Goal: Use online tool/utility: Utilize a website feature to perform a specific function

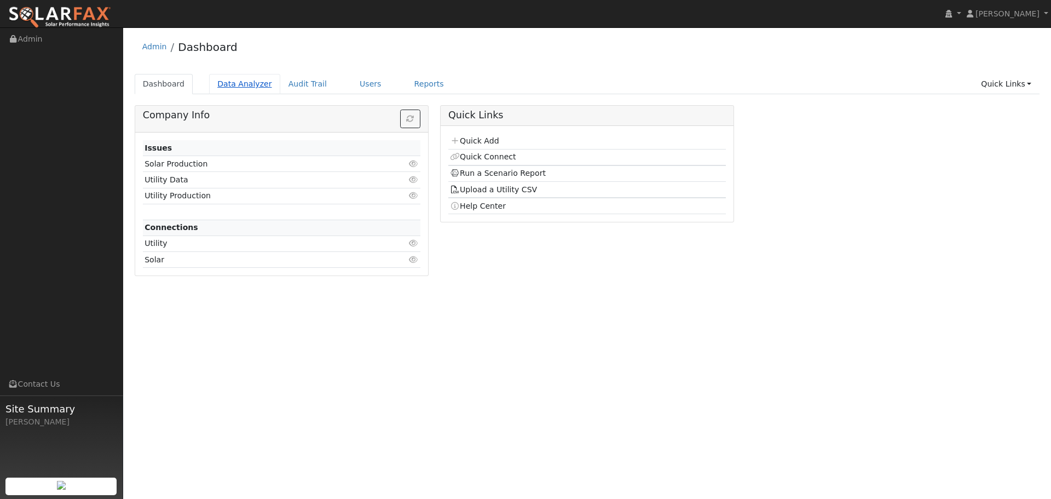
click at [254, 83] on link "Data Analyzer" at bounding box center [244, 84] width 71 height 20
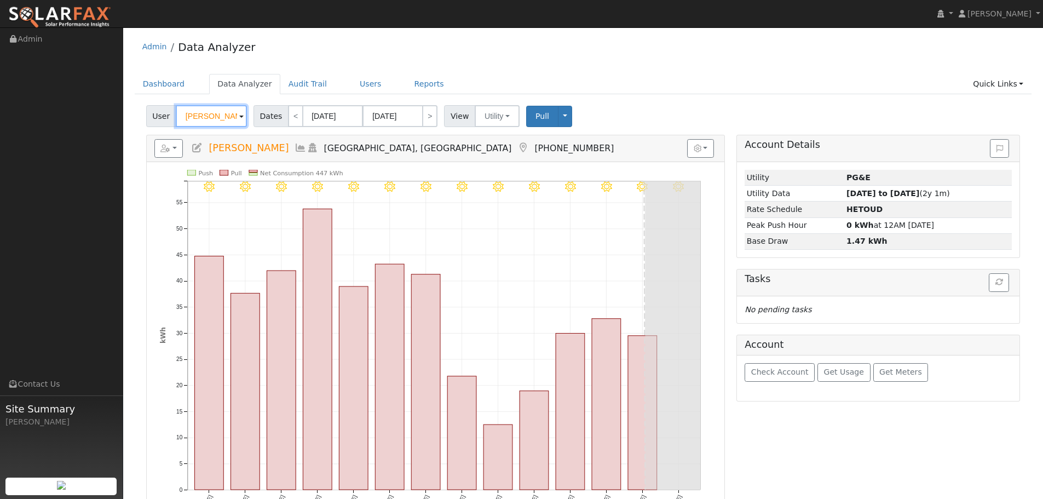
click at [210, 114] on input "Jason Coffman" at bounding box center [211, 116] width 71 height 22
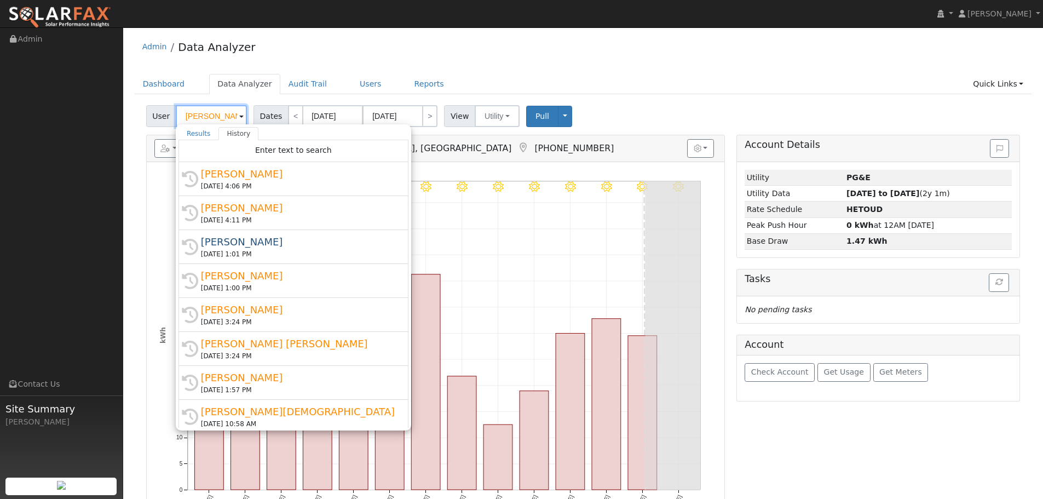
click at [210, 114] on input "Jason Coffman" at bounding box center [211, 116] width 71 height 22
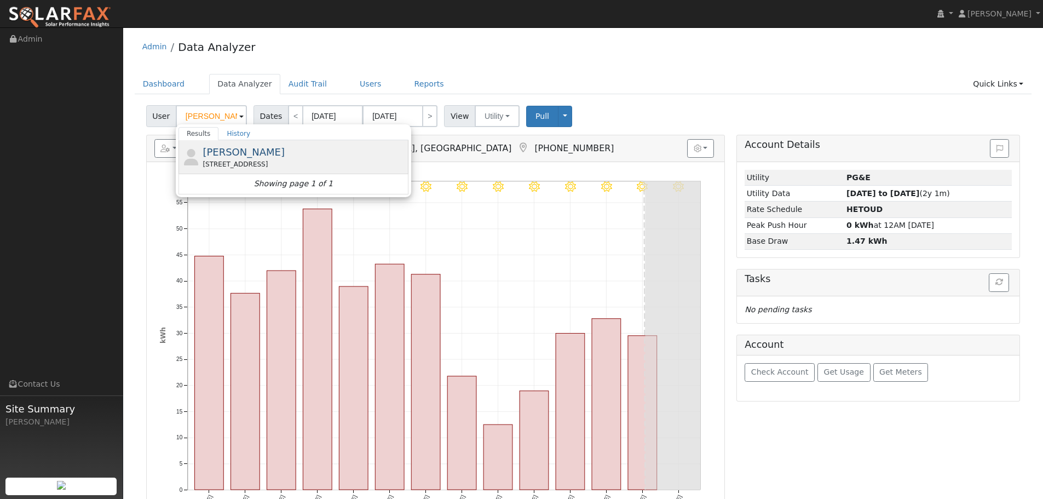
click at [262, 163] on div "[STREET_ADDRESS]" at bounding box center [303, 164] width 203 height 10
type input "[PERSON_NAME]"
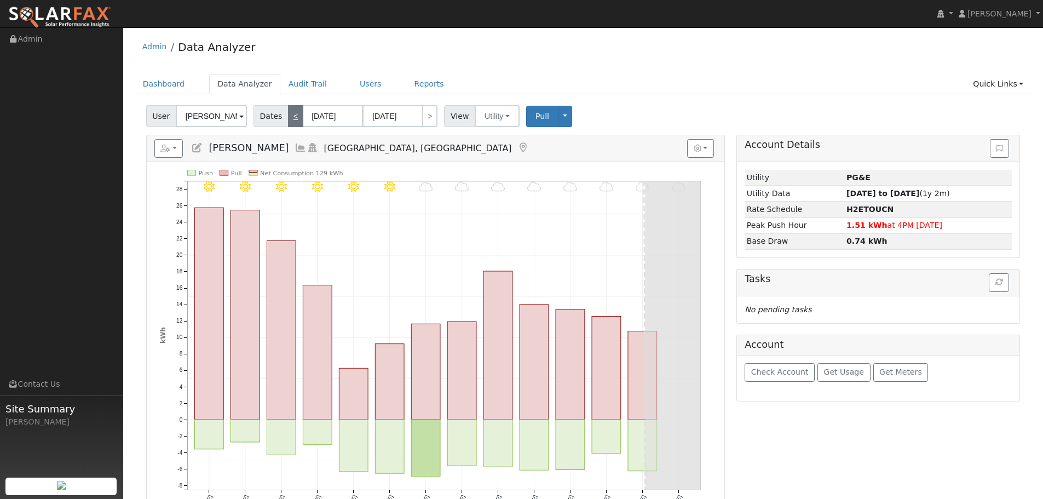
click at [292, 116] on link "<" at bounding box center [295, 116] width 15 height 22
type input "07/24/2025"
type input "08/06/2025"
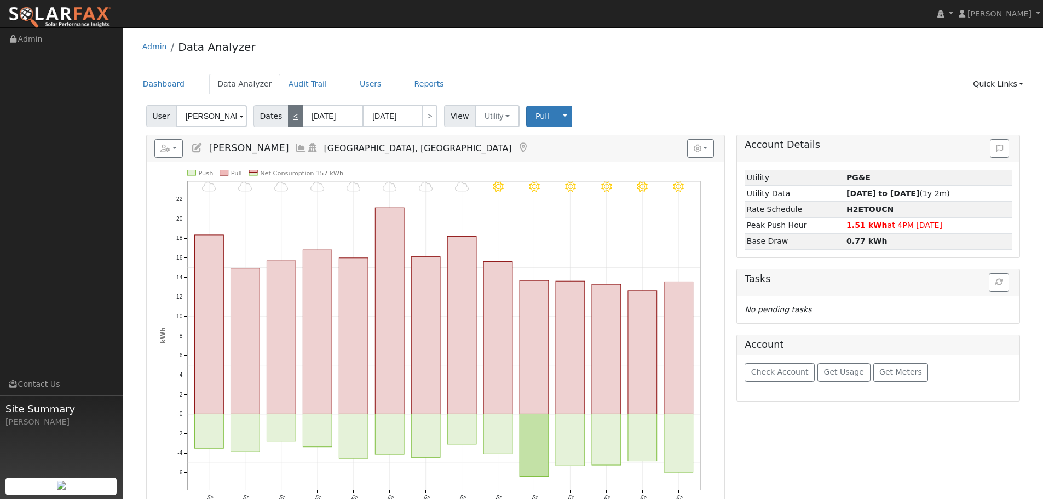
click at [292, 116] on link "<" at bounding box center [295, 116] width 15 height 22
type input "07/10/2025"
type input "07/23/2025"
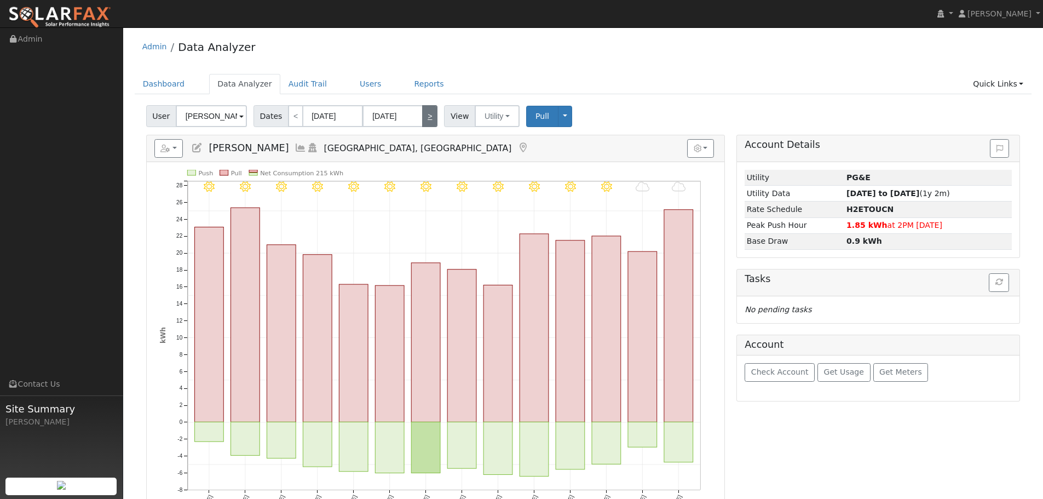
click at [427, 117] on link ">" at bounding box center [429, 116] width 15 height 22
type input "07/24/2025"
type input "08/06/2025"
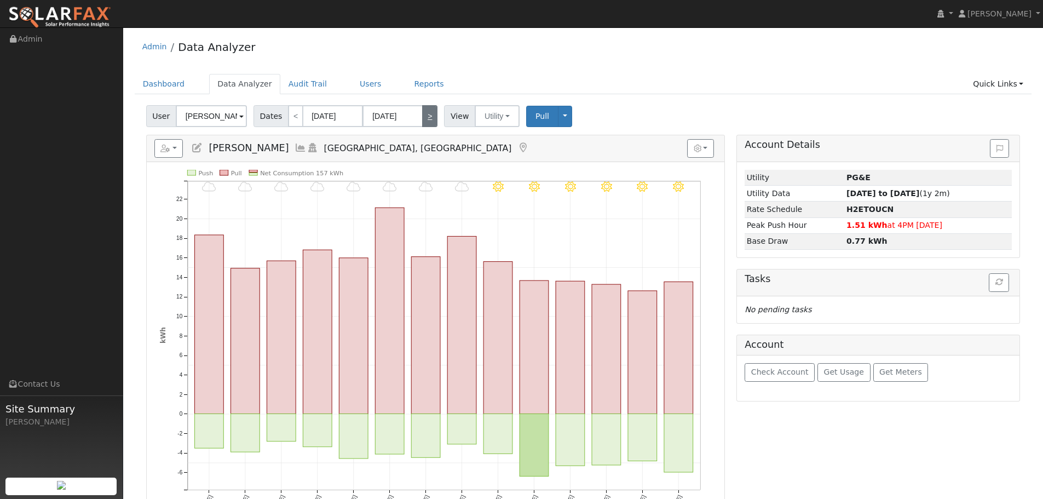
click at [427, 117] on link ">" at bounding box center [429, 116] width 15 height 22
type input "08/07/2025"
type input "08/20/2025"
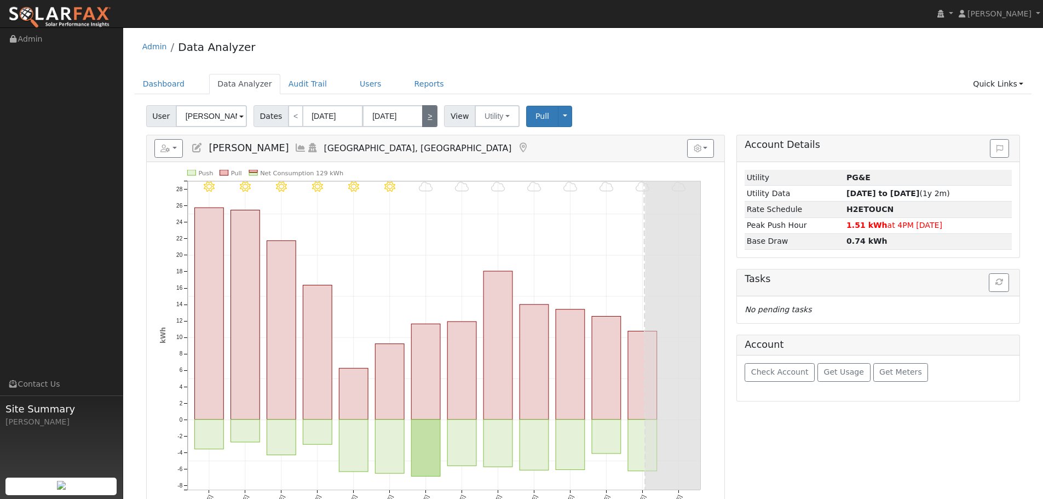
click at [427, 117] on link ">" at bounding box center [429, 116] width 15 height 22
type input "08/21/2025"
type input "09/03/2025"
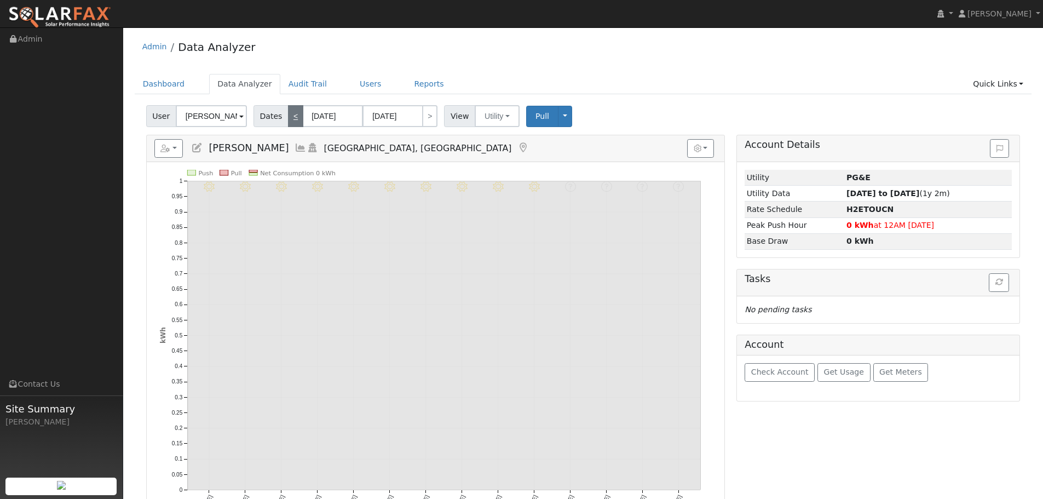
click at [289, 114] on link "<" at bounding box center [295, 116] width 15 height 22
type input "08/07/2025"
type input "08/20/2025"
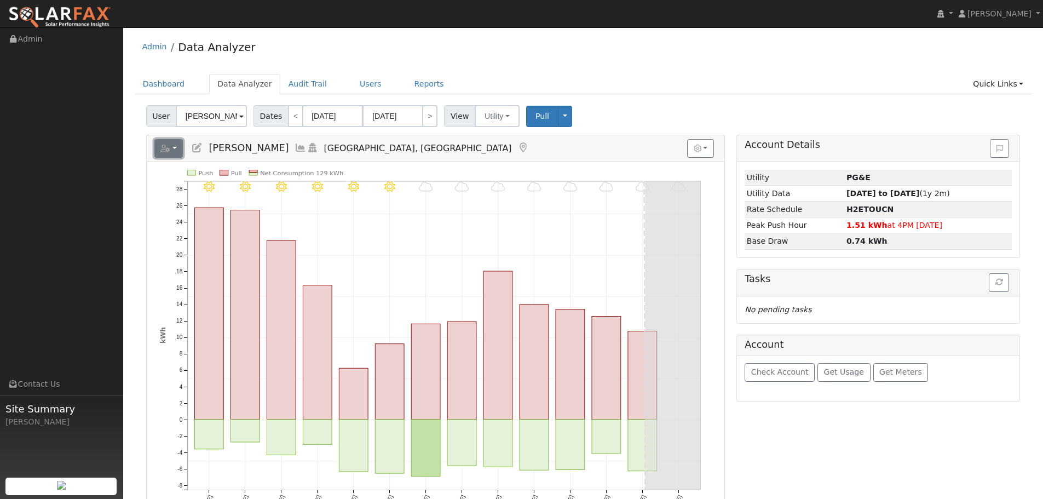
click at [162, 143] on button "button" at bounding box center [168, 148] width 29 height 19
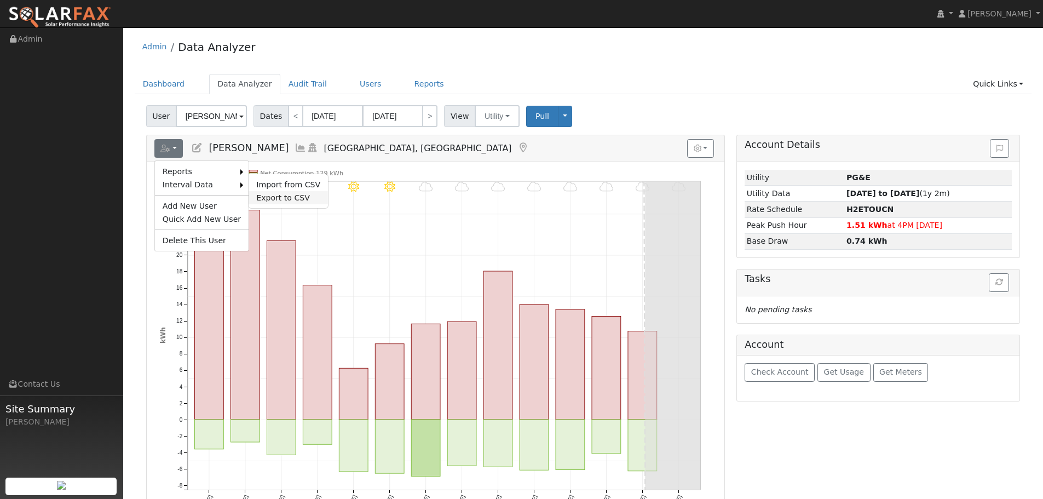
click at [282, 192] on link "Export to CSV" at bounding box center [287, 197] width 79 height 13
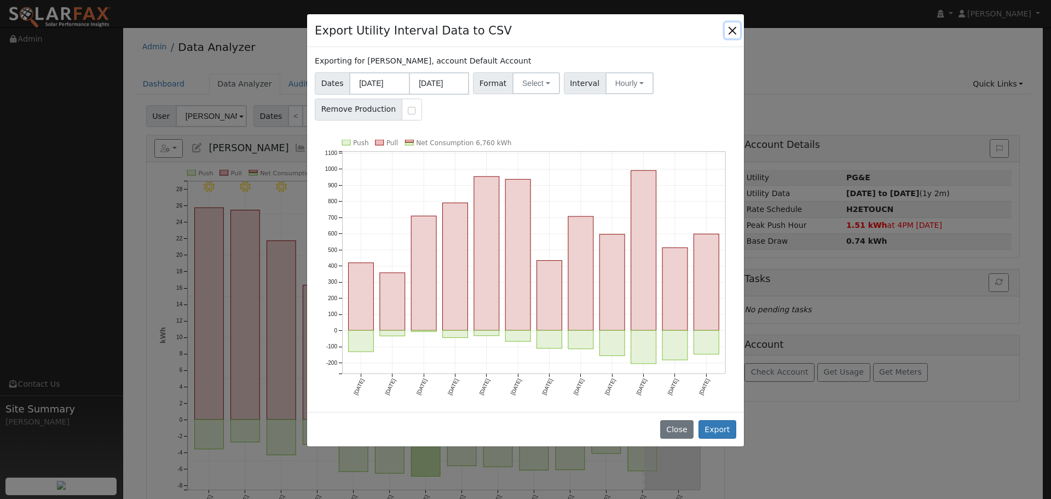
click at [734, 28] on button "Close" at bounding box center [732, 29] width 15 height 15
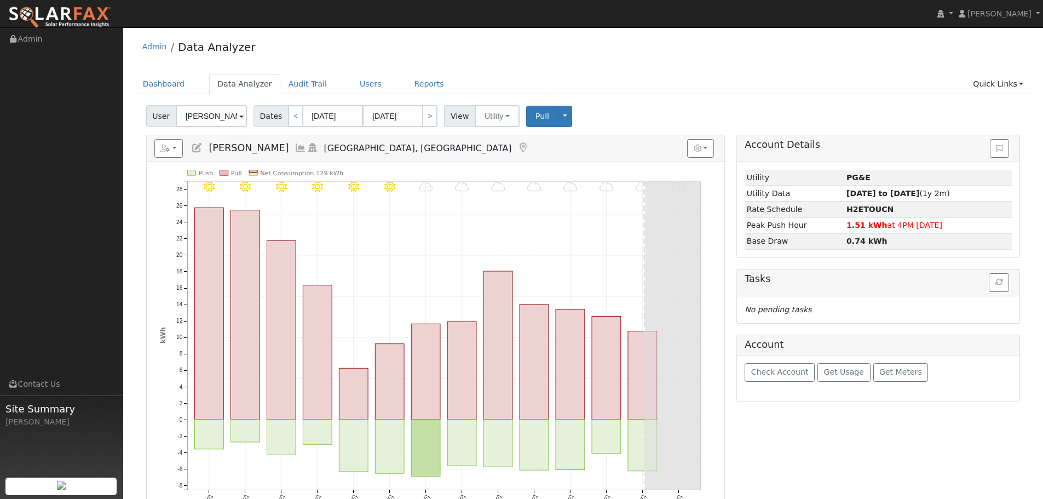
click at [256, 85] on link "Data Analyzer" at bounding box center [244, 84] width 71 height 20
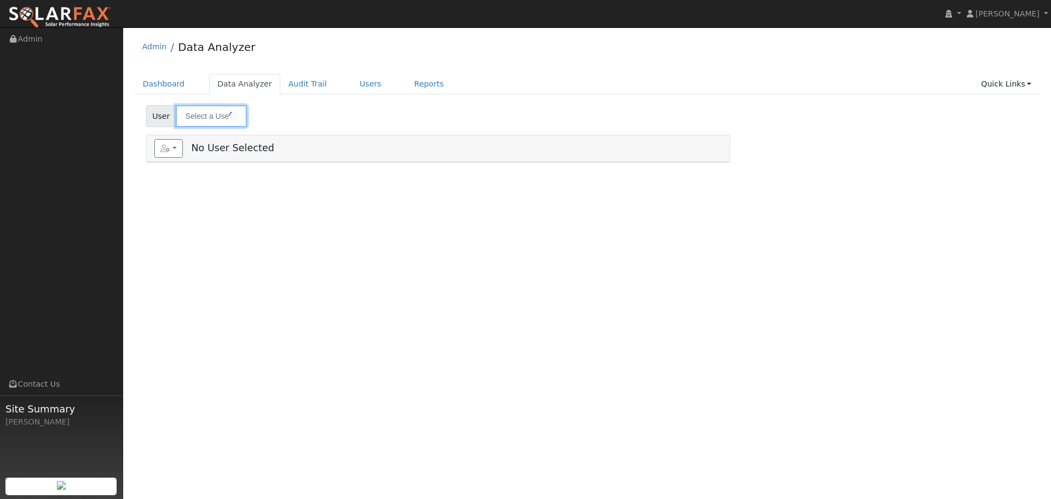
type input "Marc Rochman"
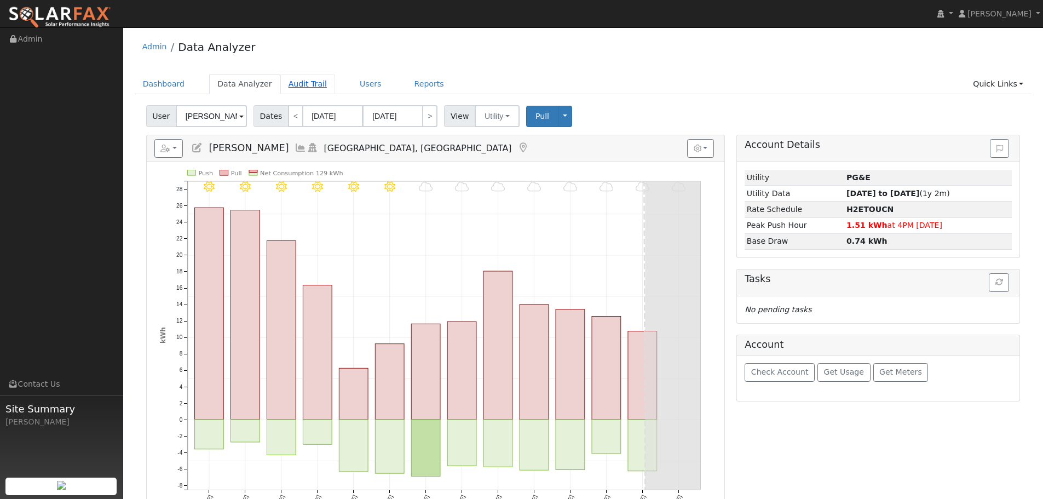
click at [299, 80] on link "Audit Trail" at bounding box center [307, 84] width 55 height 20
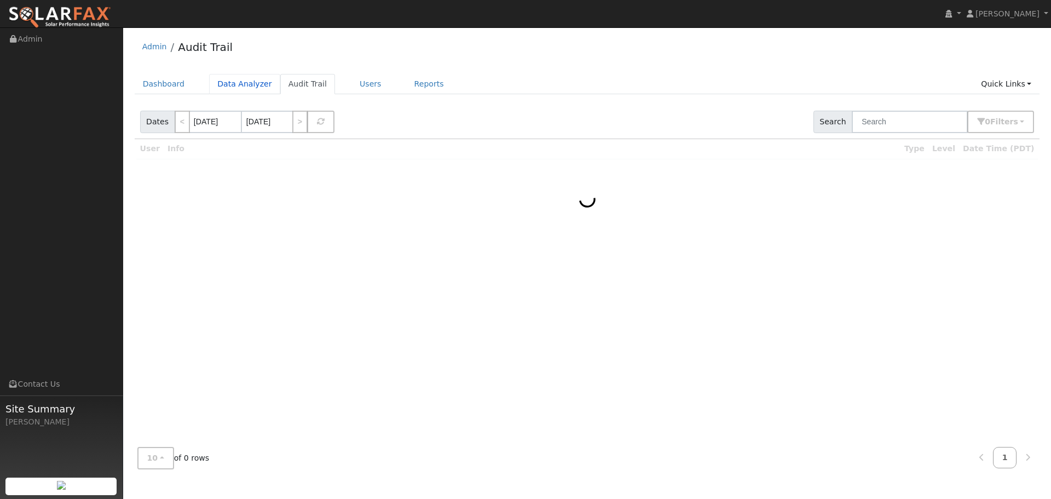
click at [241, 82] on link "Data Analyzer" at bounding box center [244, 84] width 71 height 20
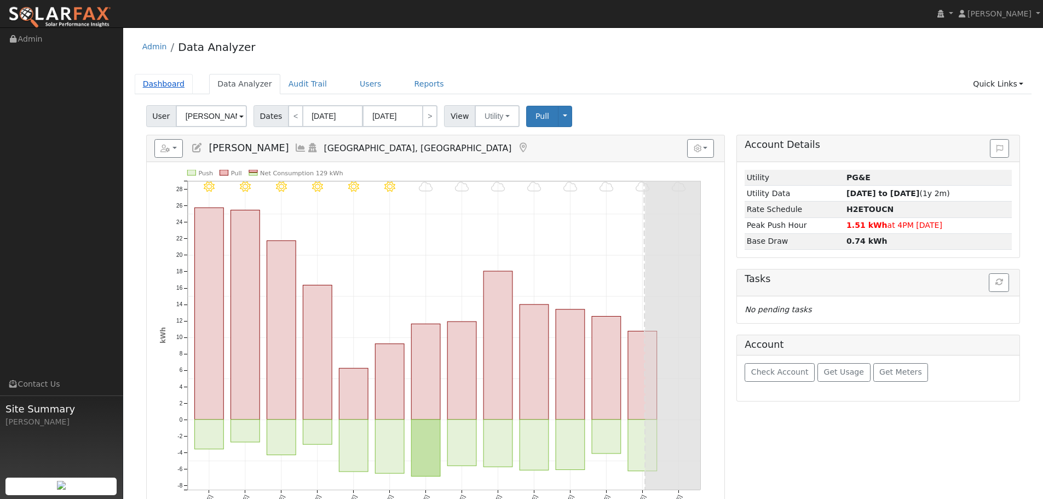
click at [171, 87] on link "Dashboard" at bounding box center [164, 84] width 59 height 20
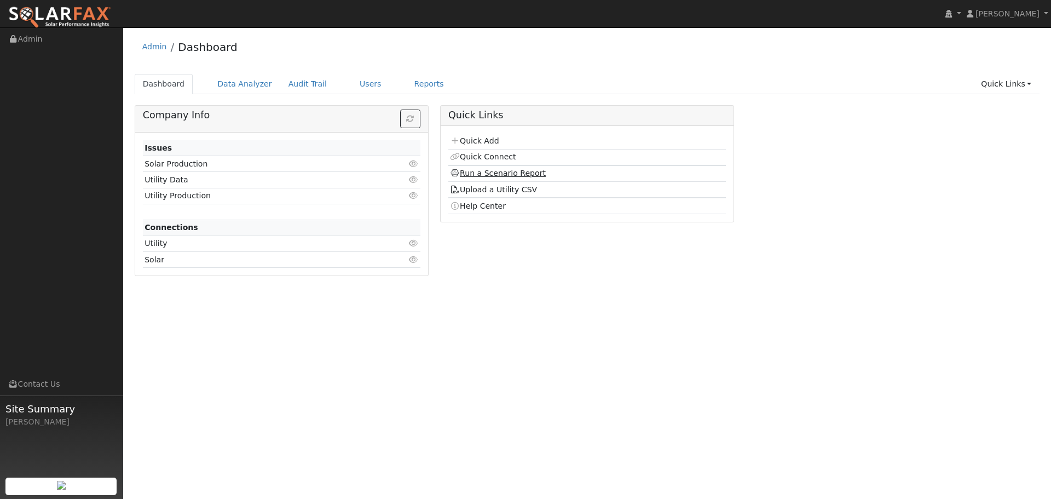
click at [506, 173] on link "Run a Scenario Report" at bounding box center [498, 173] width 96 height 9
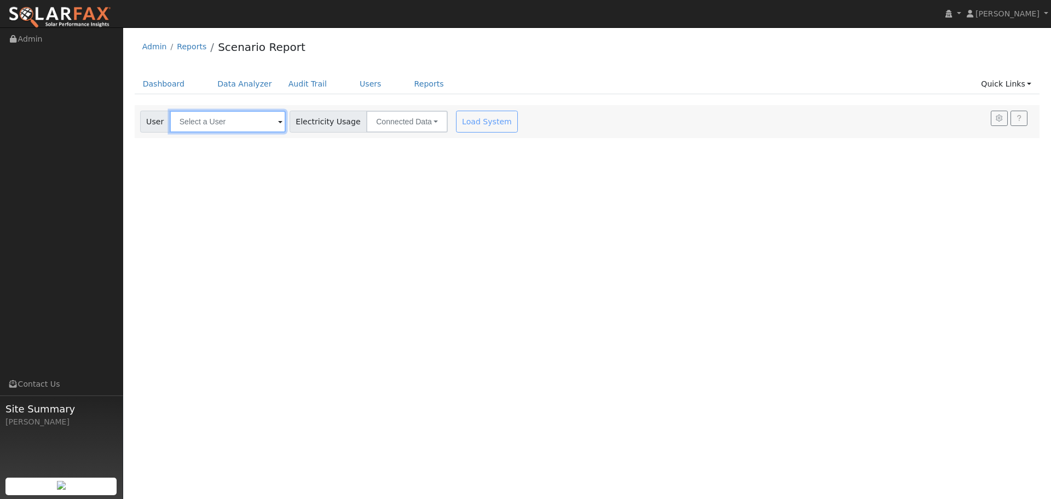
click at [240, 123] on input "text" at bounding box center [228, 122] width 116 height 22
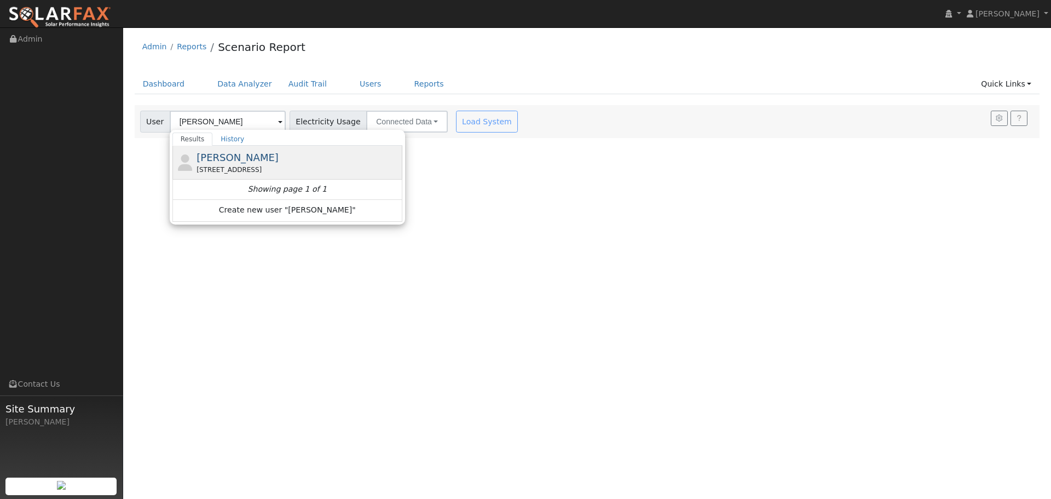
click at [257, 155] on span "[PERSON_NAME]" at bounding box center [237, 157] width 82 height 11
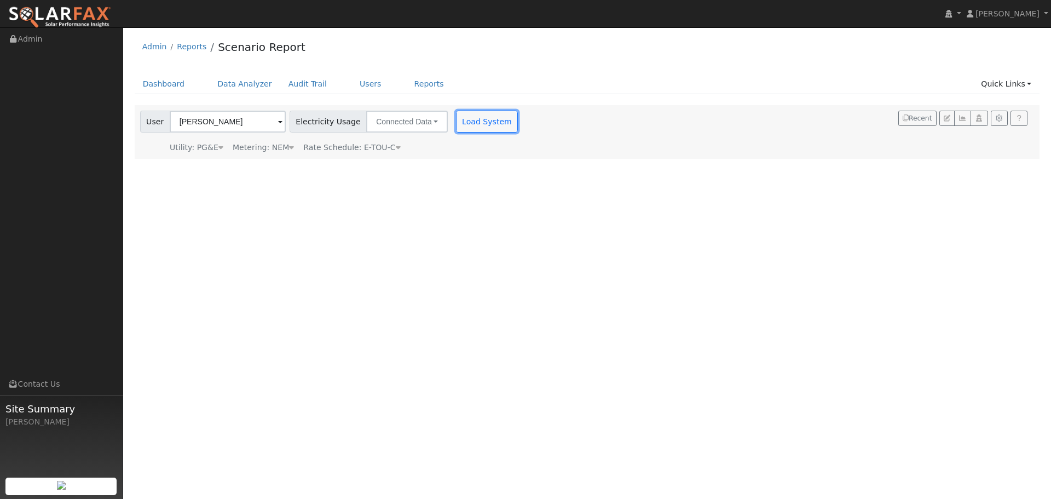
click at [456, 123] on button "Load System" at bounding box center [487, 122] width 62 height 22
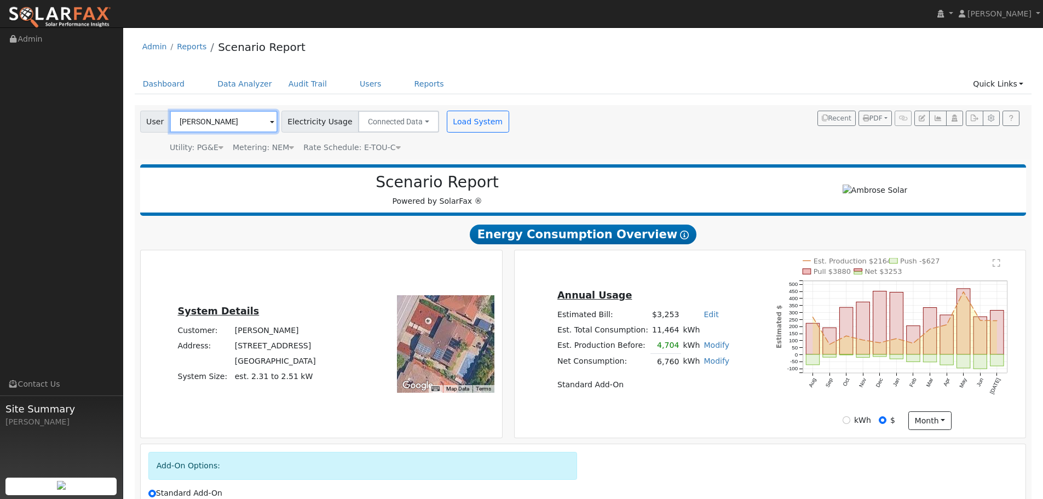
click at [232, 119] on input "[PERSON_NAME]" at bounding box center [224, 122] width 108 height 22
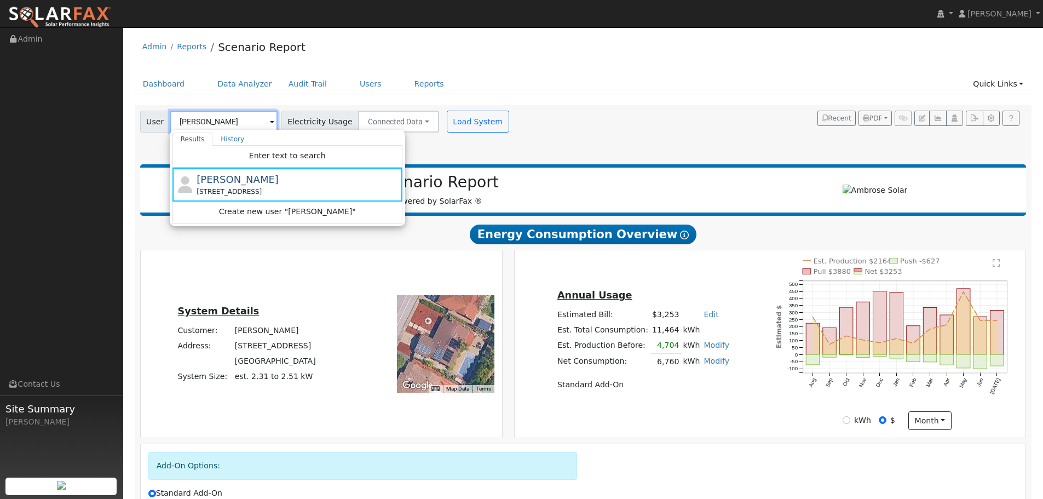
click at [225, 124] on input "[PERSON_NAME]" at bounding box center [224, 122] width 108 height 22
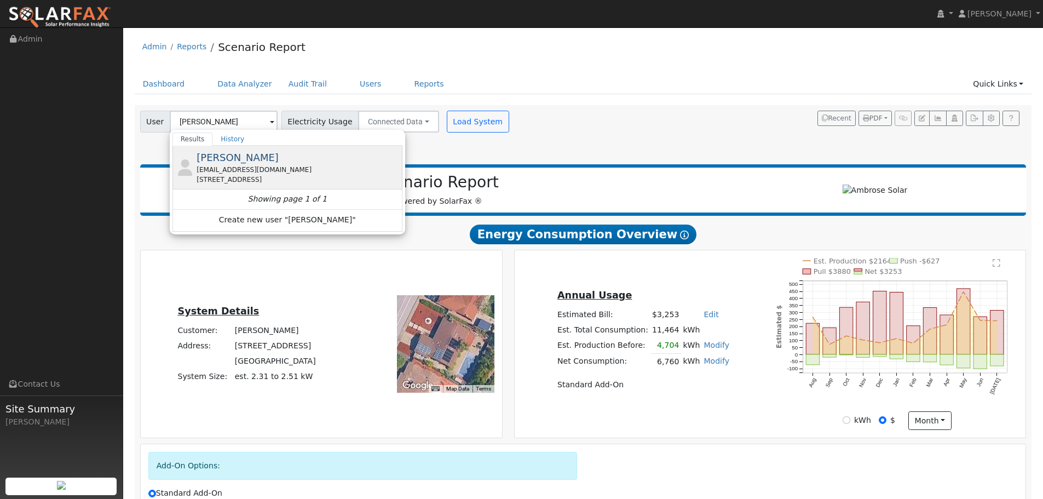
click at [265, 161] on span "[PERSON_NAME]" at bounding box center [237, 157] width 82 height 11
type input "[PERSON_NAME]"
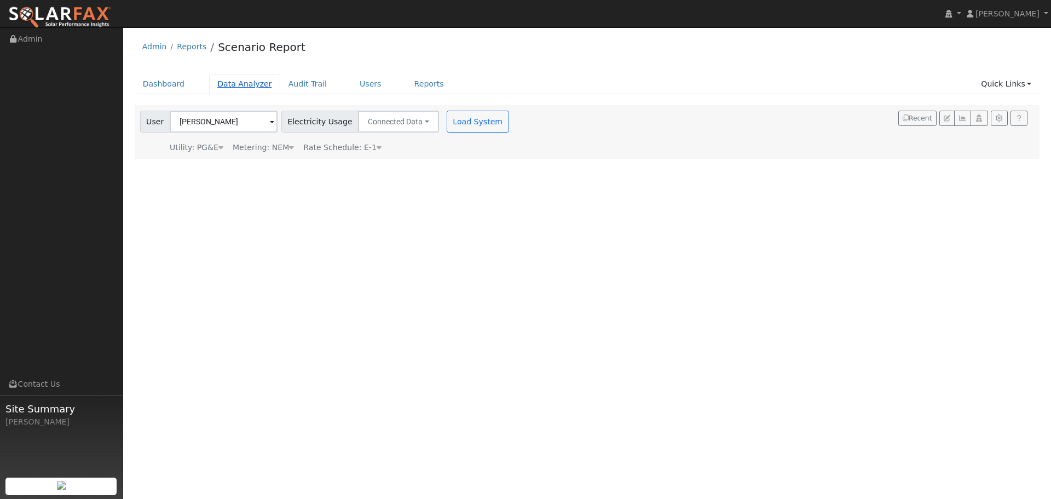
click at [261, 77] on link "Data Analyzer" at bounding box center [244, 84] width 71 height 20
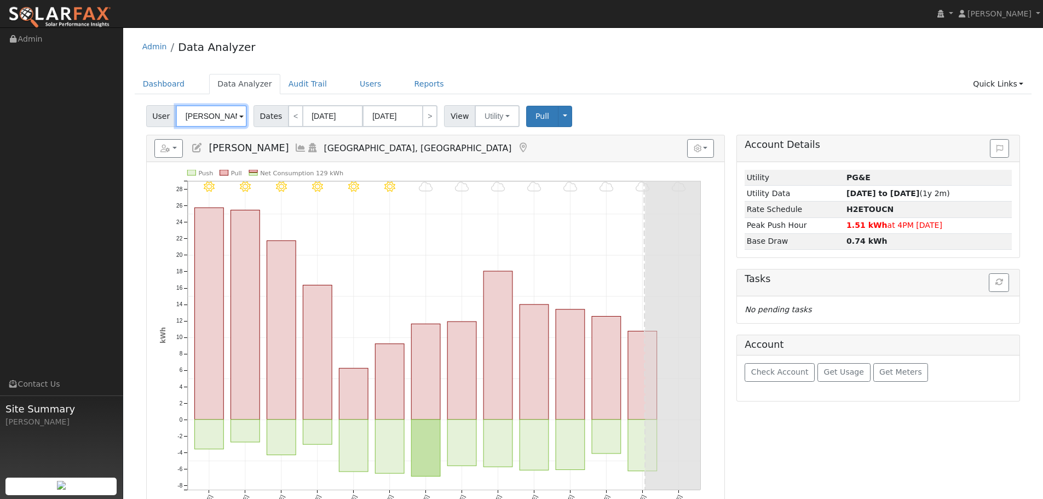
click at [213, 110] on input "[PERSON_NAME]" at bounding box center [211, 116] width 71 height 22
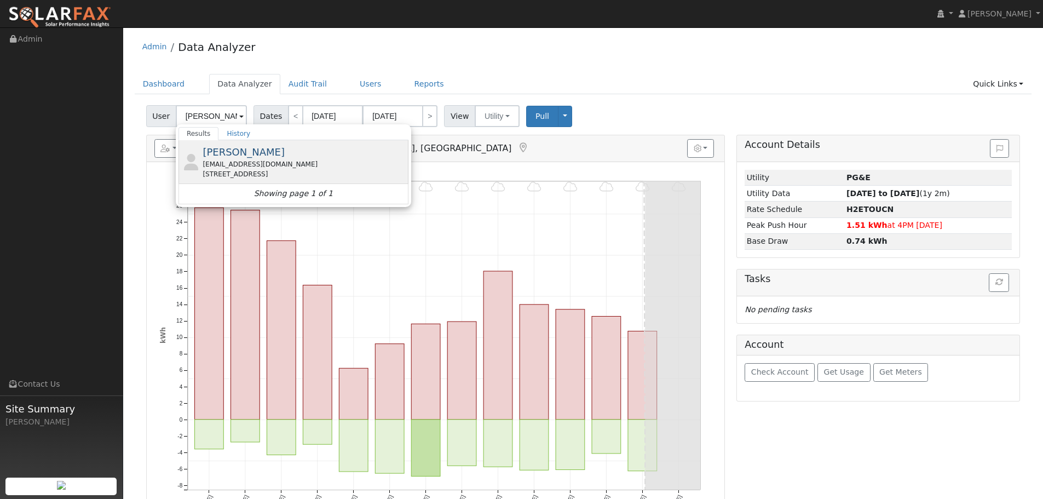
click at [317, 155] on div "Denise Anderson grandmommy1975@gmail.com 130 Sherwood Court, Vacaville, CA 95687" at bounding box center [303, 161] width 203 height 34
type input "[PERSON_NAME]"
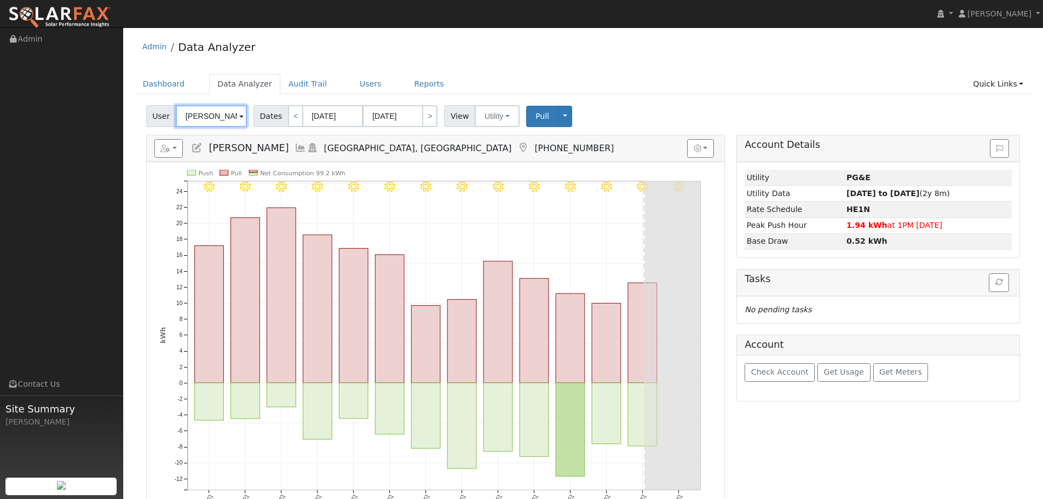
click at [217, 122] on input "[PERSON_NAME]" at bounding box center [211, 116] width 71 height 22
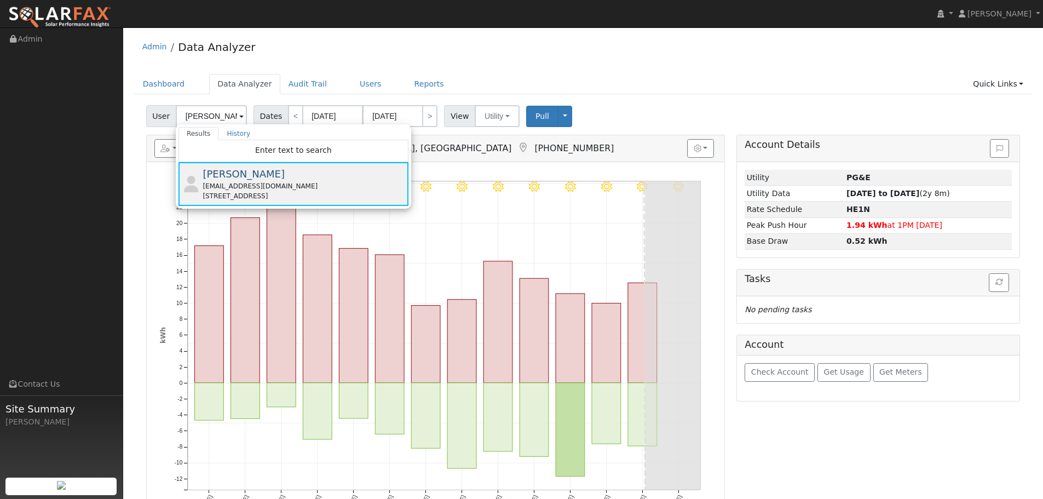
click at [323, 170] on div "Denise Anderson grandmommy1975@gmail.com 130 Sherwood Court, Vacaville, CA 95687" at bounding box center [303, 183] width 203 height 34
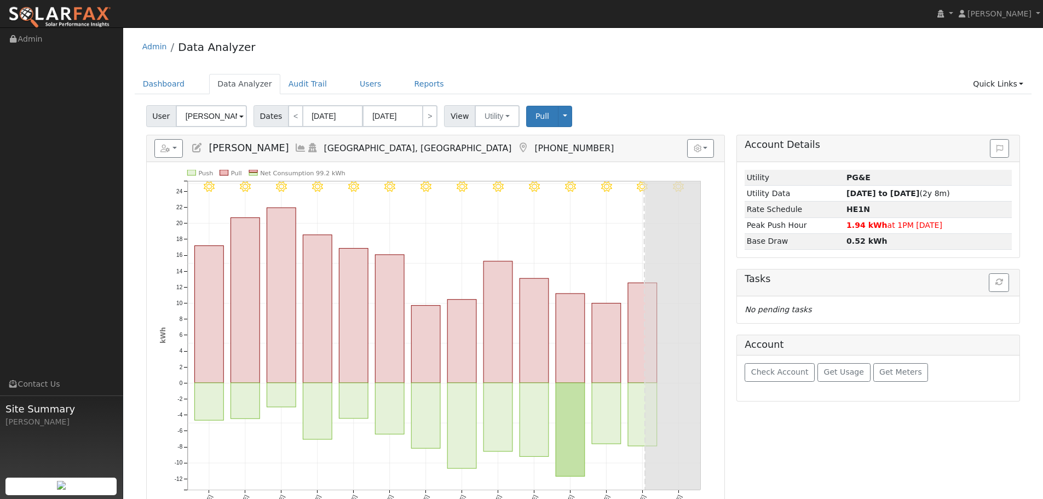
click at [736, 76] on ul "Dashboard Data Analyzer Audit Trail Users Reports Quick Links Quick Add Quick C…" at bounding box center [583, 84] width 897 height 20
click at [824, 427] on div "Account Details Issue History Date By Flag Comment Type No Issue History Loadin…" at bounding box center [878, 389] width 295 height 508
click at [772, 67] on div "Admin Data Analyzer Dashboard Data Analyzer Audit Trail Users Reports Quick Lin…" at bounding box center [583, 338] width 908 height 611
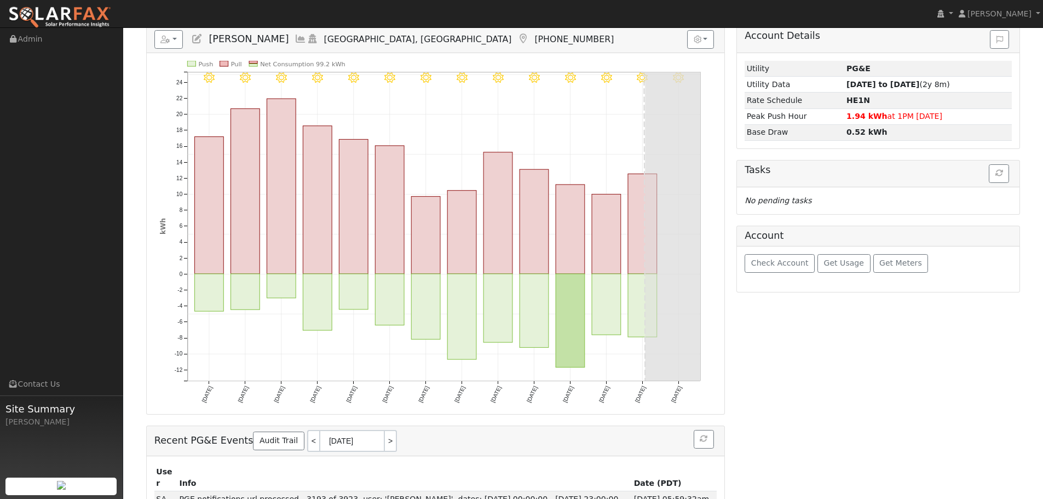
scroll to position [109, 0]
